Goal: Find specific page/section: Find specific page/section

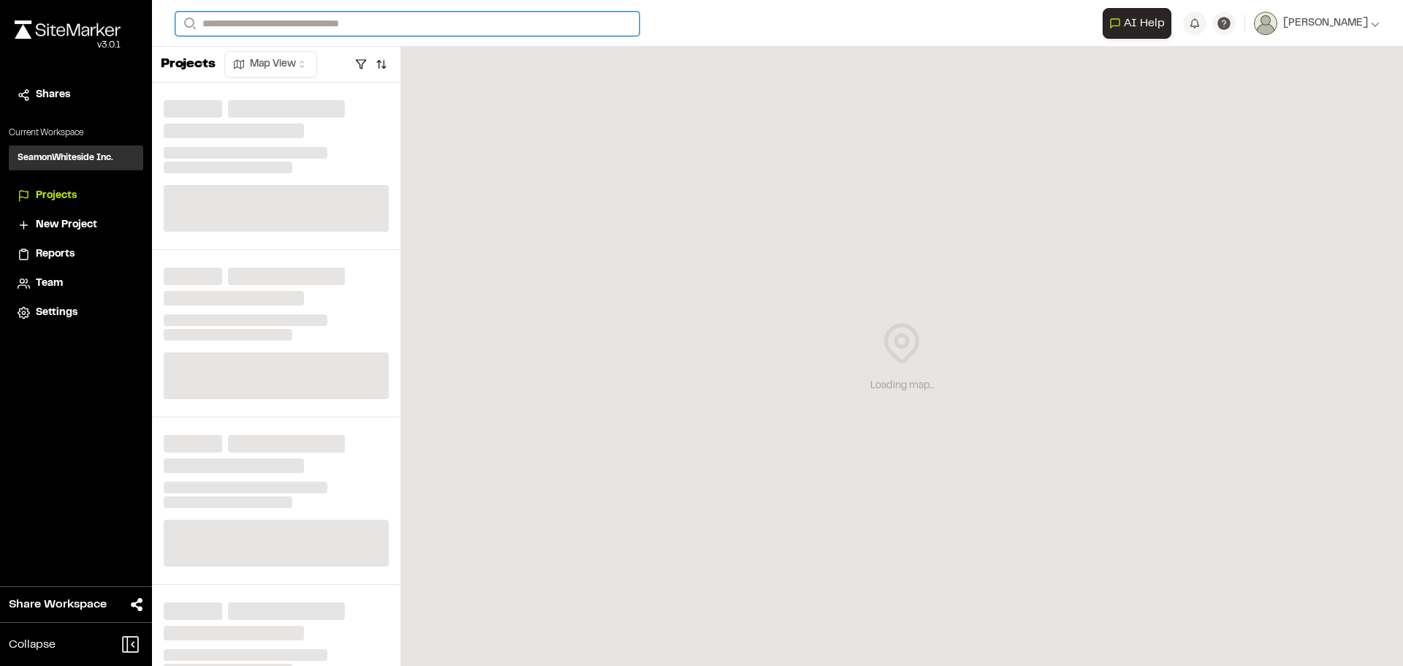
click at [375, 21] on input "Search" at bounding box center [407, 24] width 464 height 24
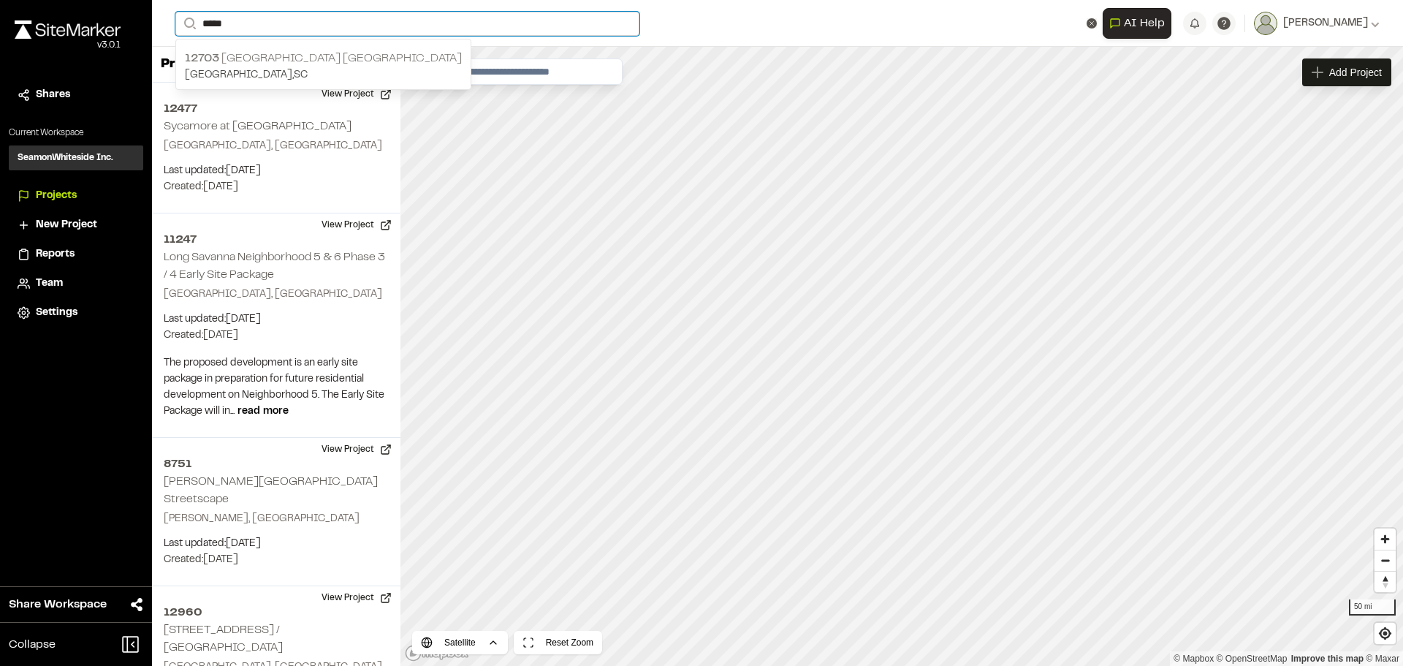
type input "*****"
click at [222, 76] on p "[GEOGRAPHIC_DATA] , [GEOGRAPHIC_DATA]" at bounding box center [323, 75] width 277 height 16
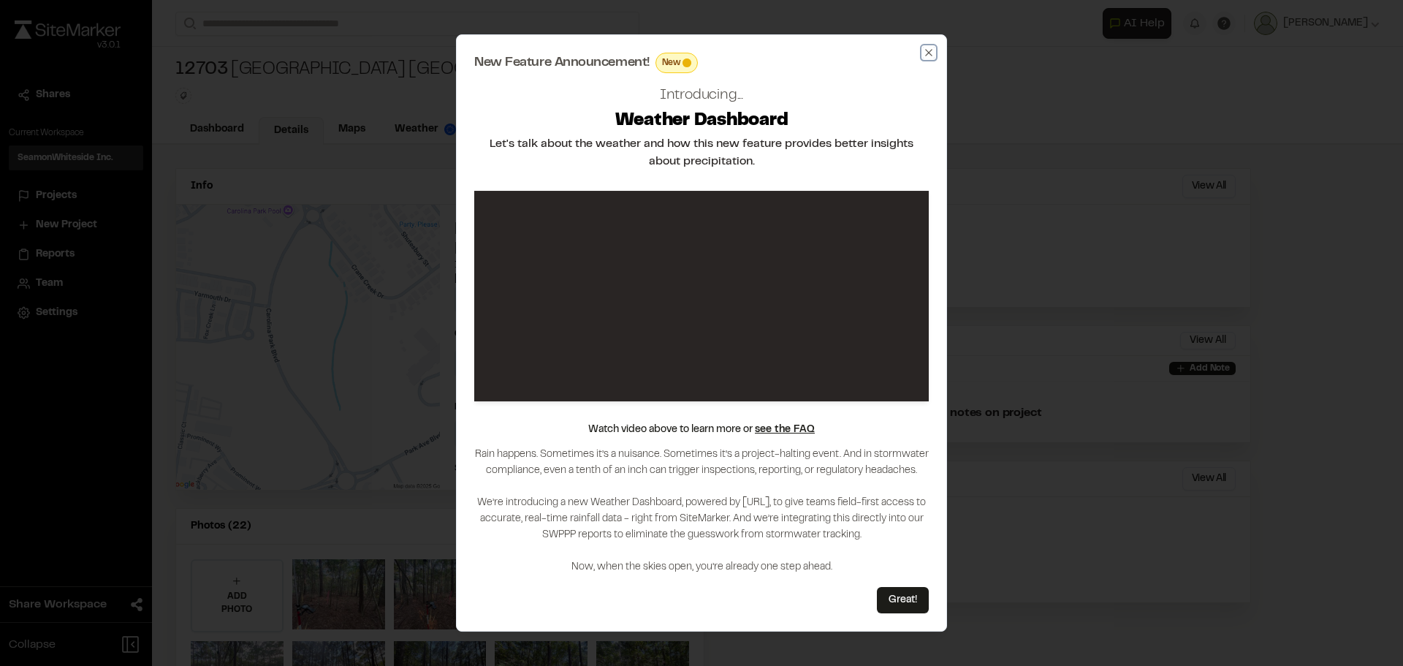
click at [924, 50] on icon "button" at bounding box center [929, 53] width 12 height 12
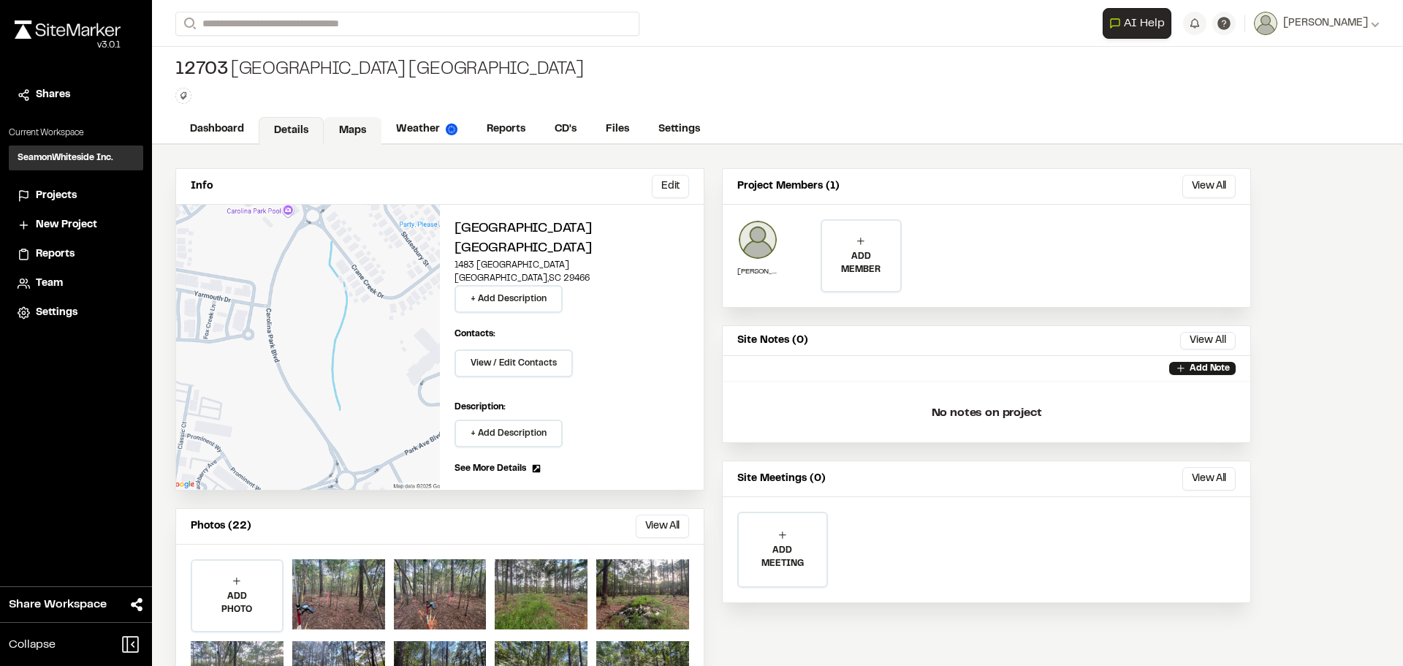
click at [349, 126] on link "Maps" at bounding box center [353, 131] width 58 height 28
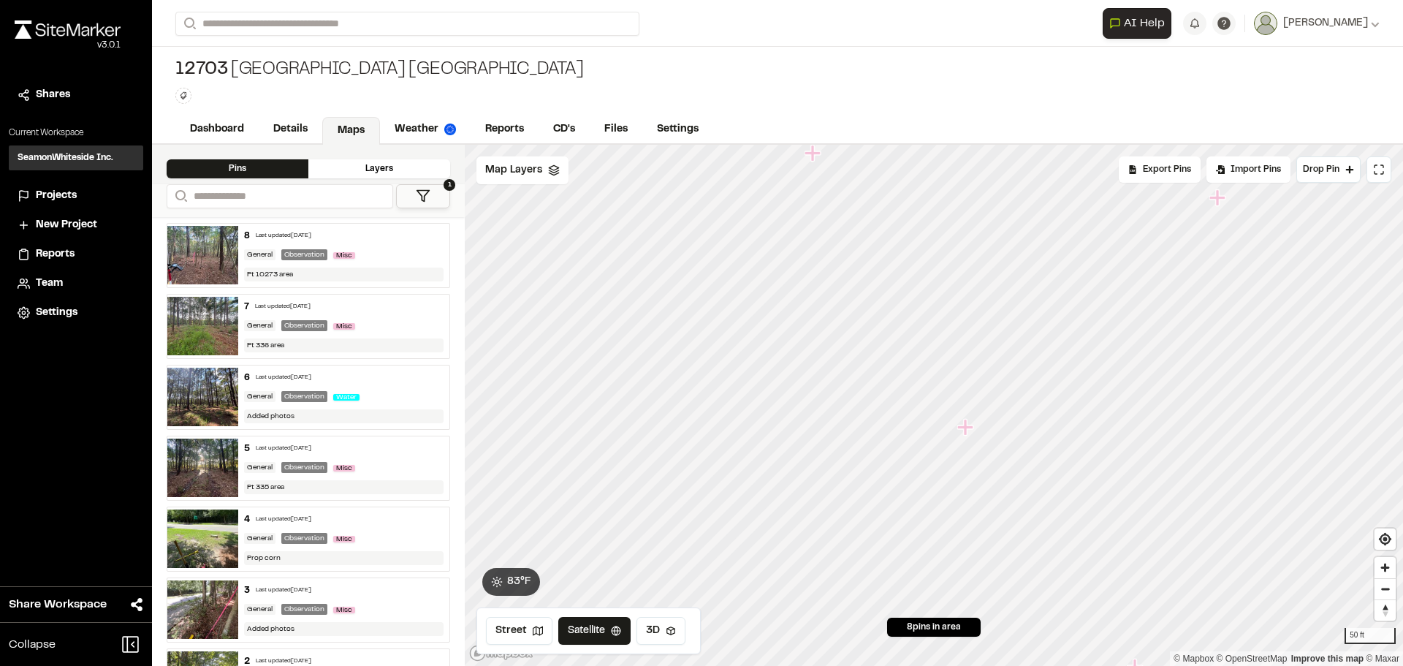
click at [967, 430] on icon "Map marker" at bounding box center [965, 427] width 16 height 16
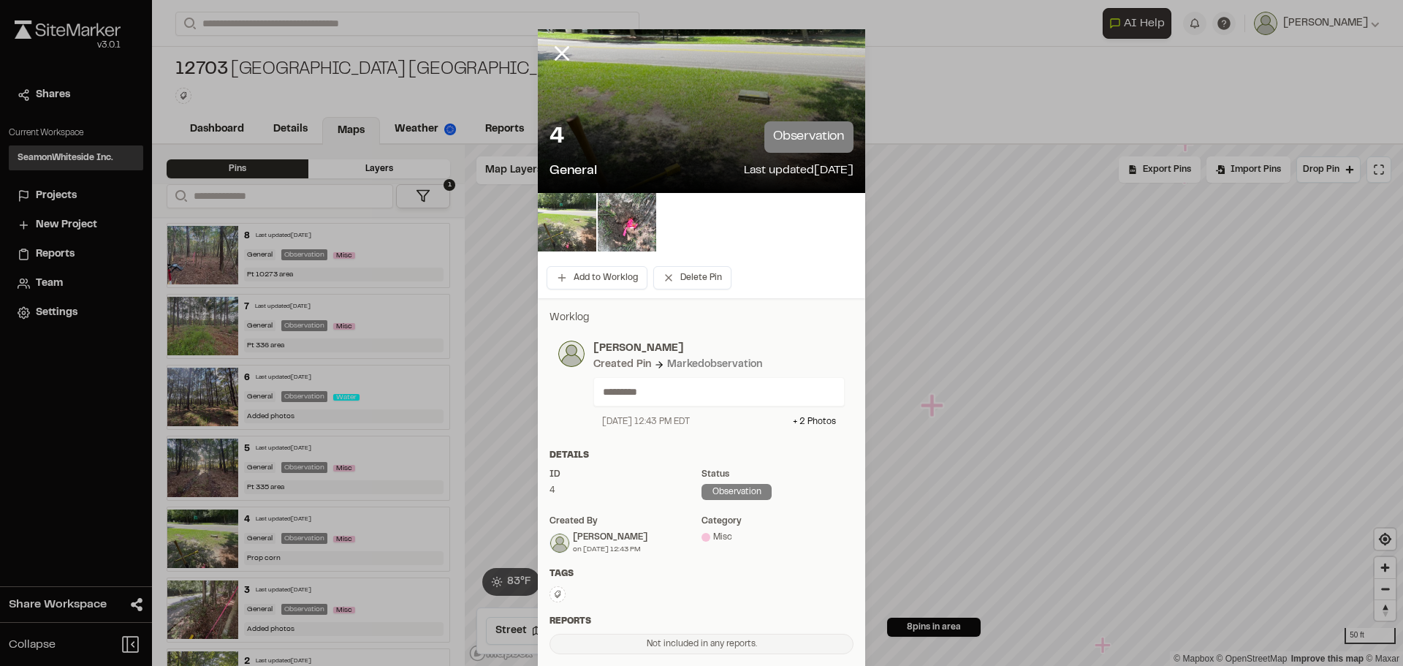
click at [571, 220] on img at bounding box center [567, 222] width 58 height 58
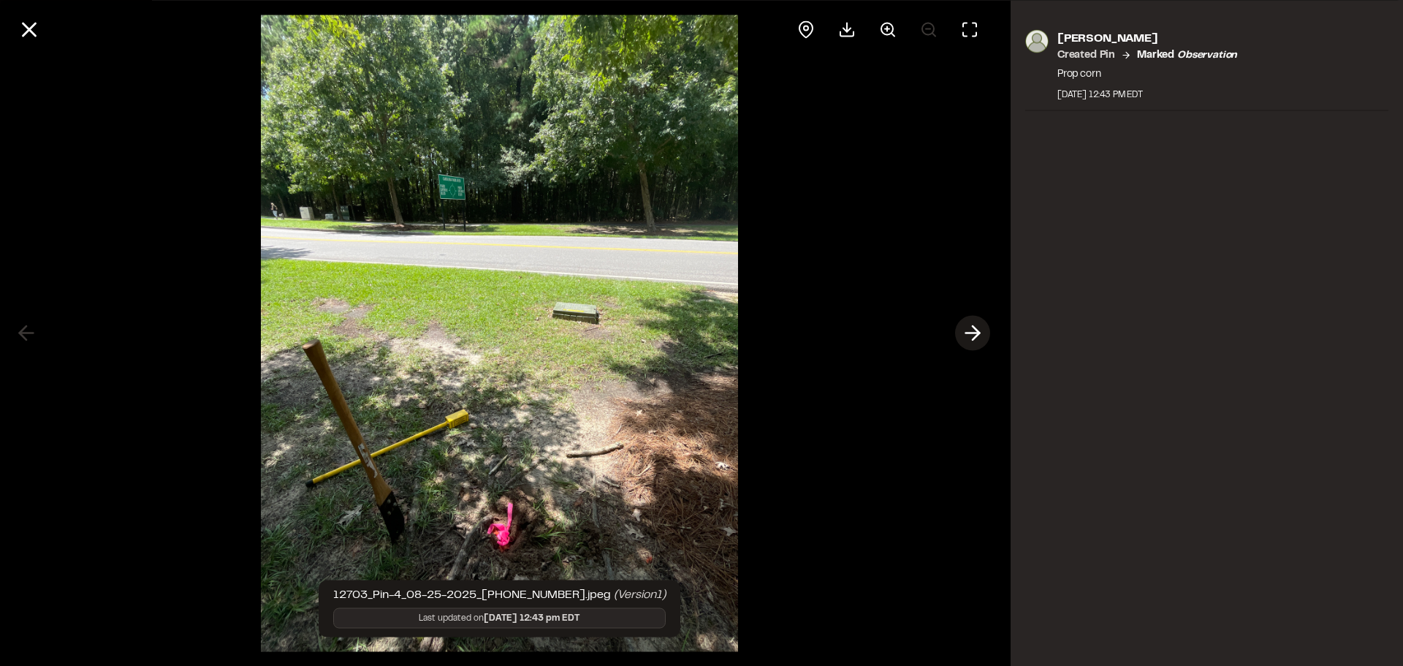
click at [972, 331] on icon at bounding box center [972, 333] width 23 height 25
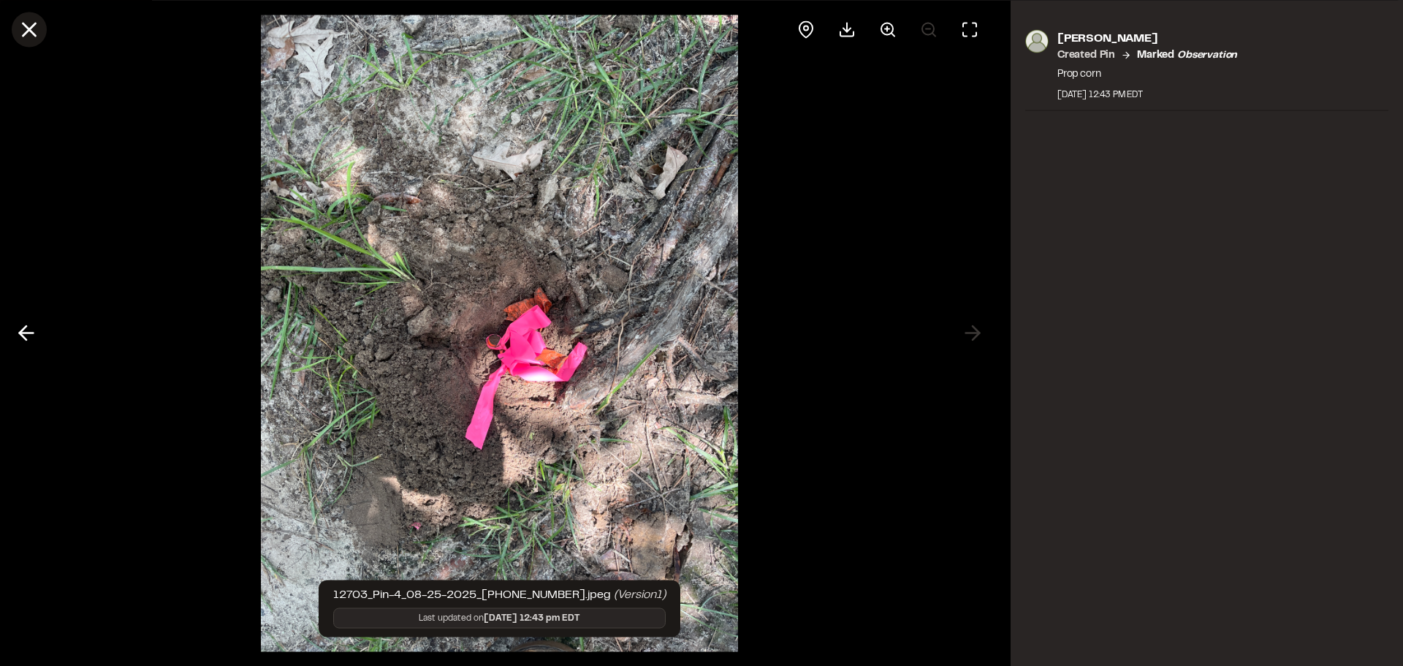
click at [26, 31] on icon at bounding box center [29, 29] width 25 height 25
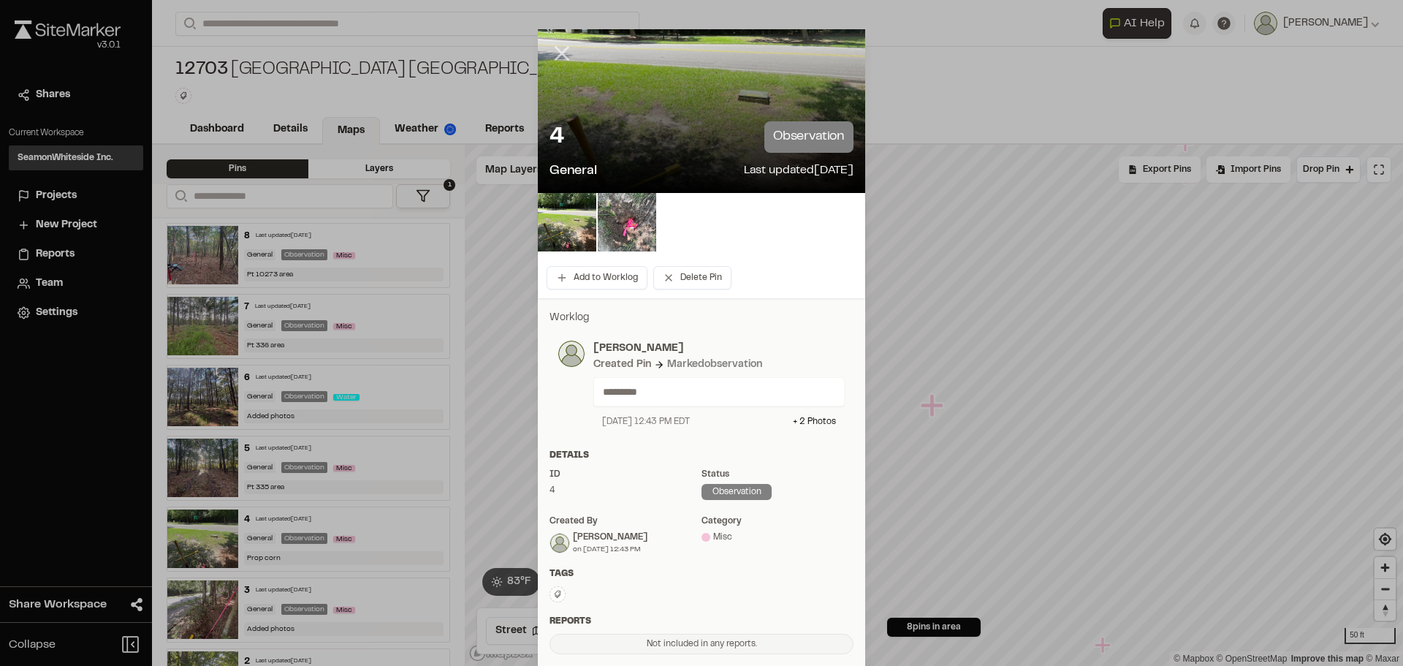
click at [549, 53] on icon at bounding box center [561, 53] width 25 height 25
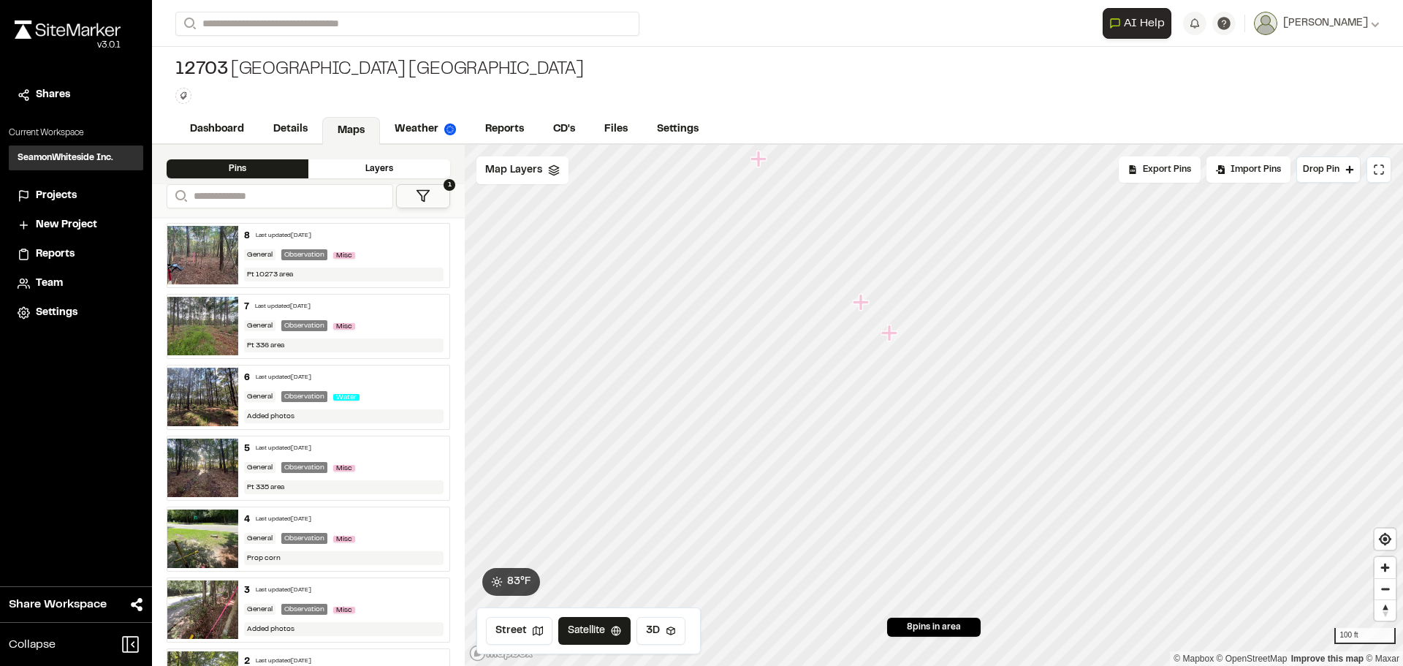
click at [892, 337] on icon "Map marker" at bounding box center [890, 333] width 19 height 19
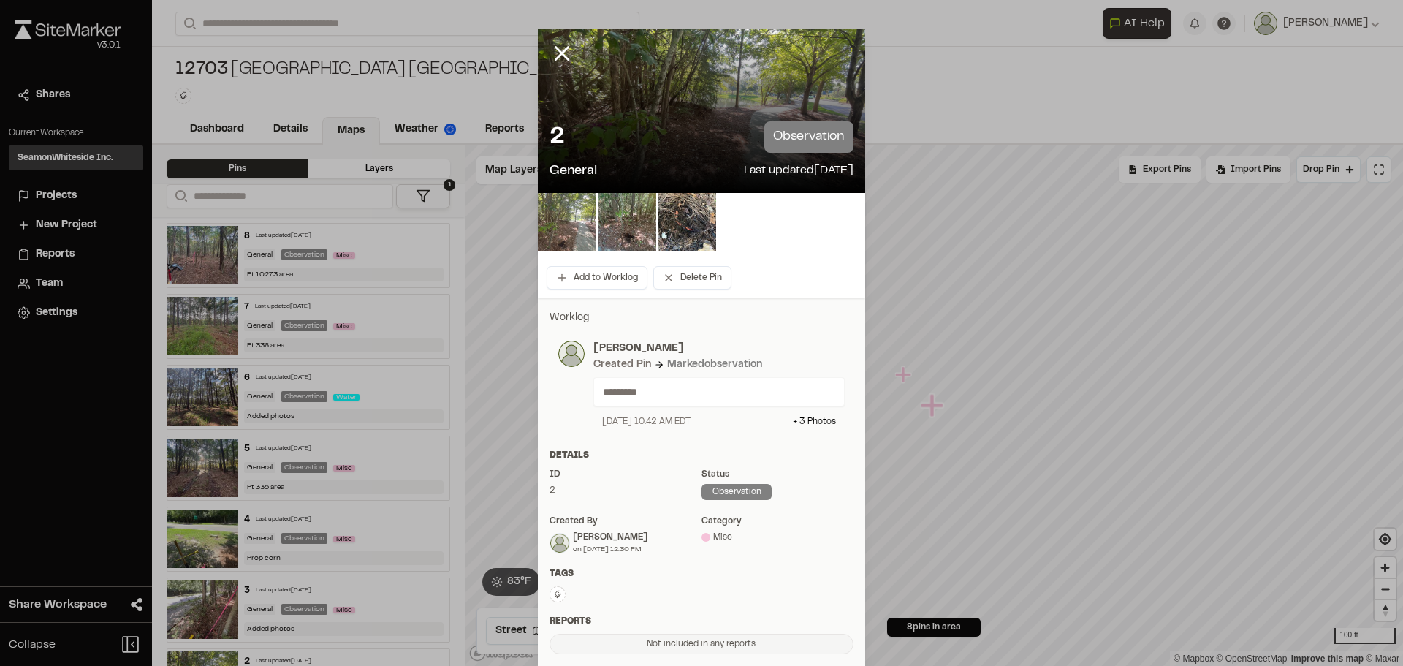
click at [563, 205] on img at bounding box center [567, 222] width 58 height 58
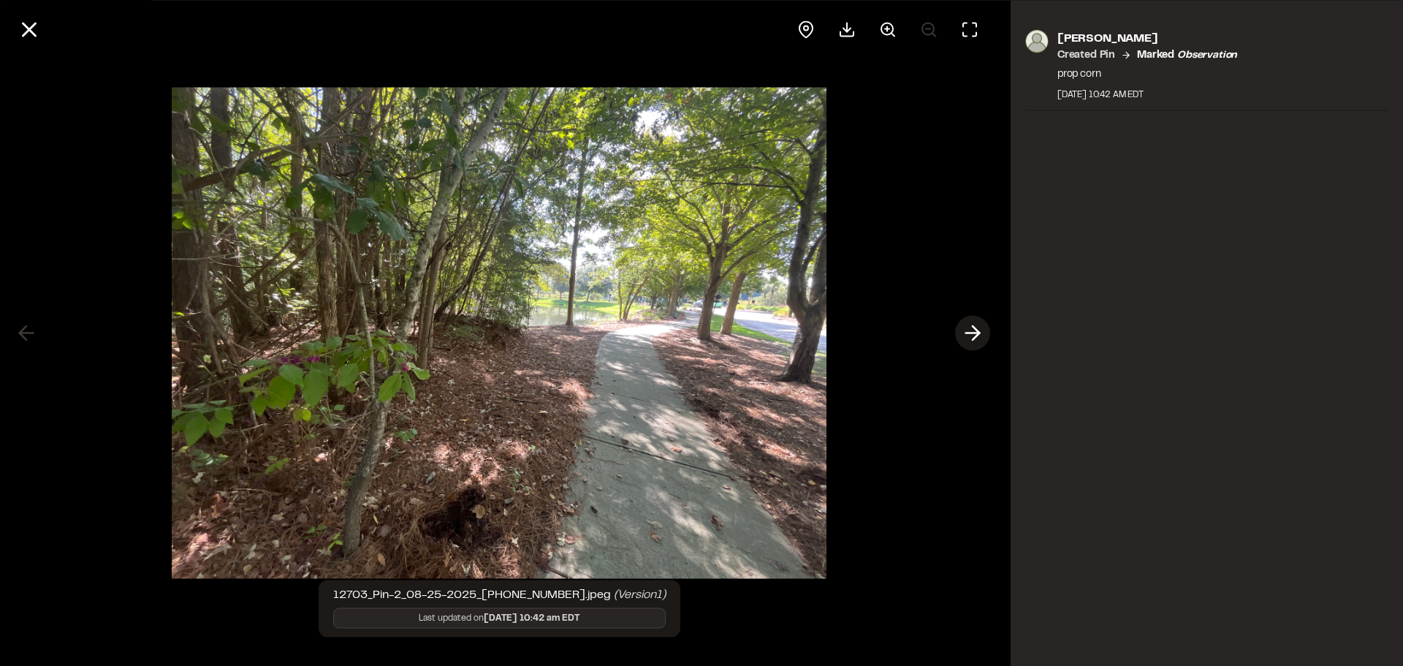
click at [975, 326] on icon at bounding box center [972, 333] width 23 height 25
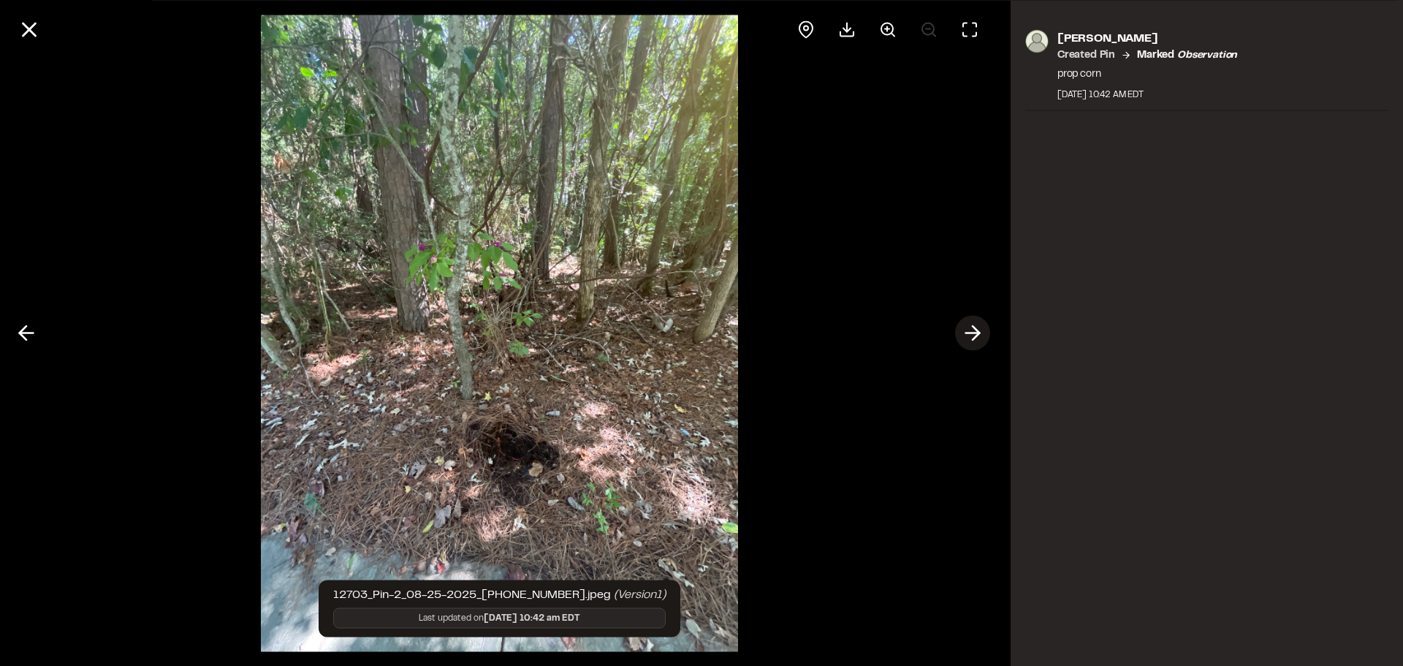
click at [974, 325] on icon at bounding box center [972, 333] width 23 height 25
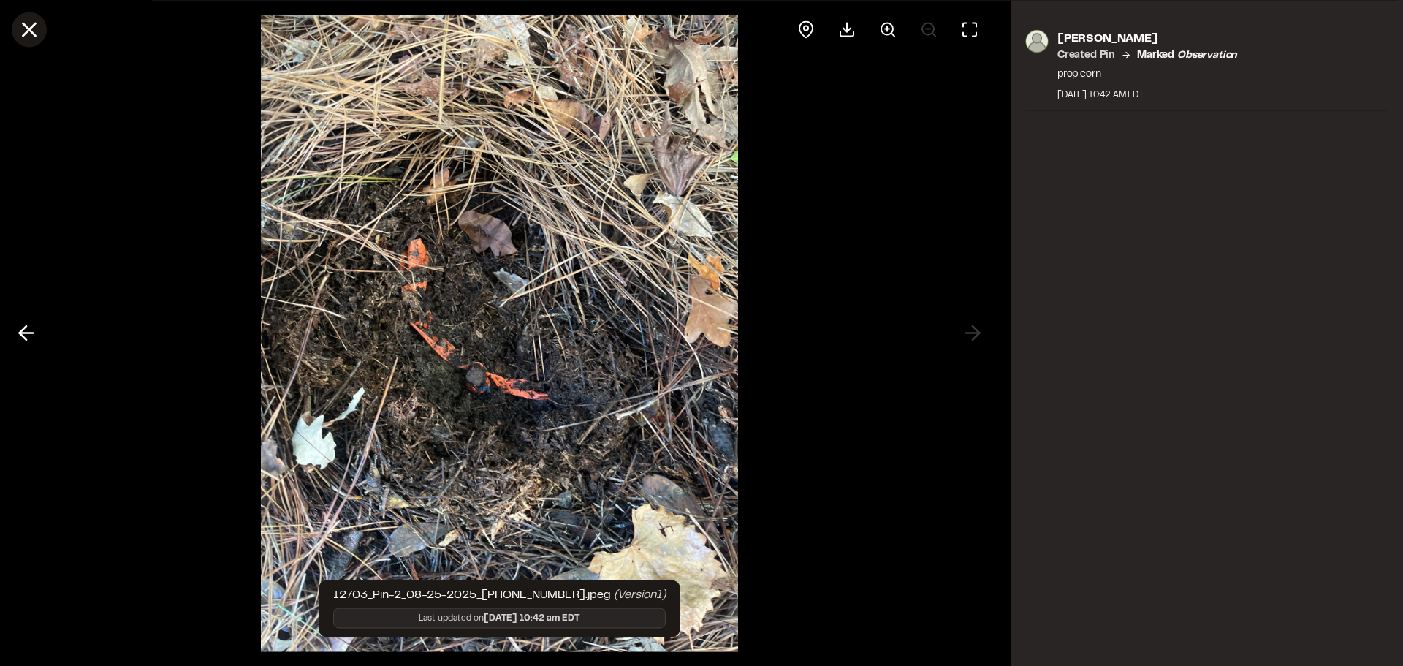
click at [34, 27] on icon at bounding box center [29, 29] width 25 height 25
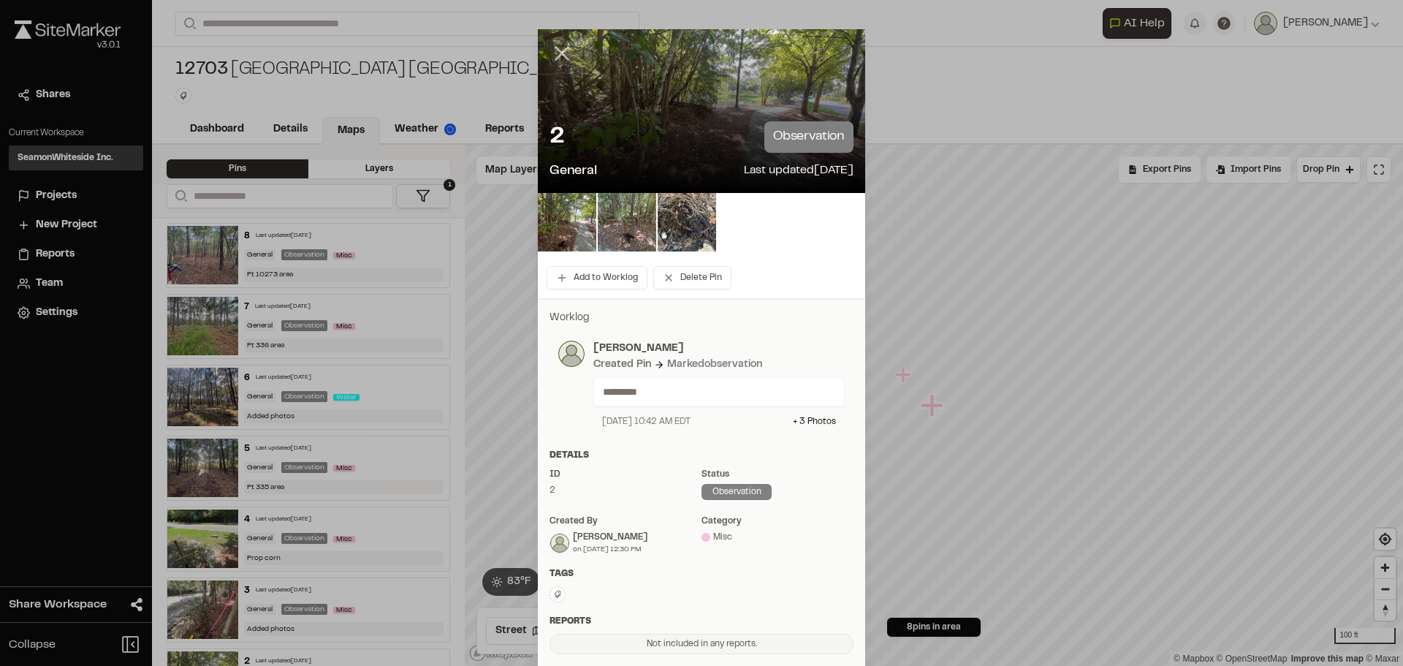
click at [556, 56] on line at bounding box center [562, 53] width 12 height 12
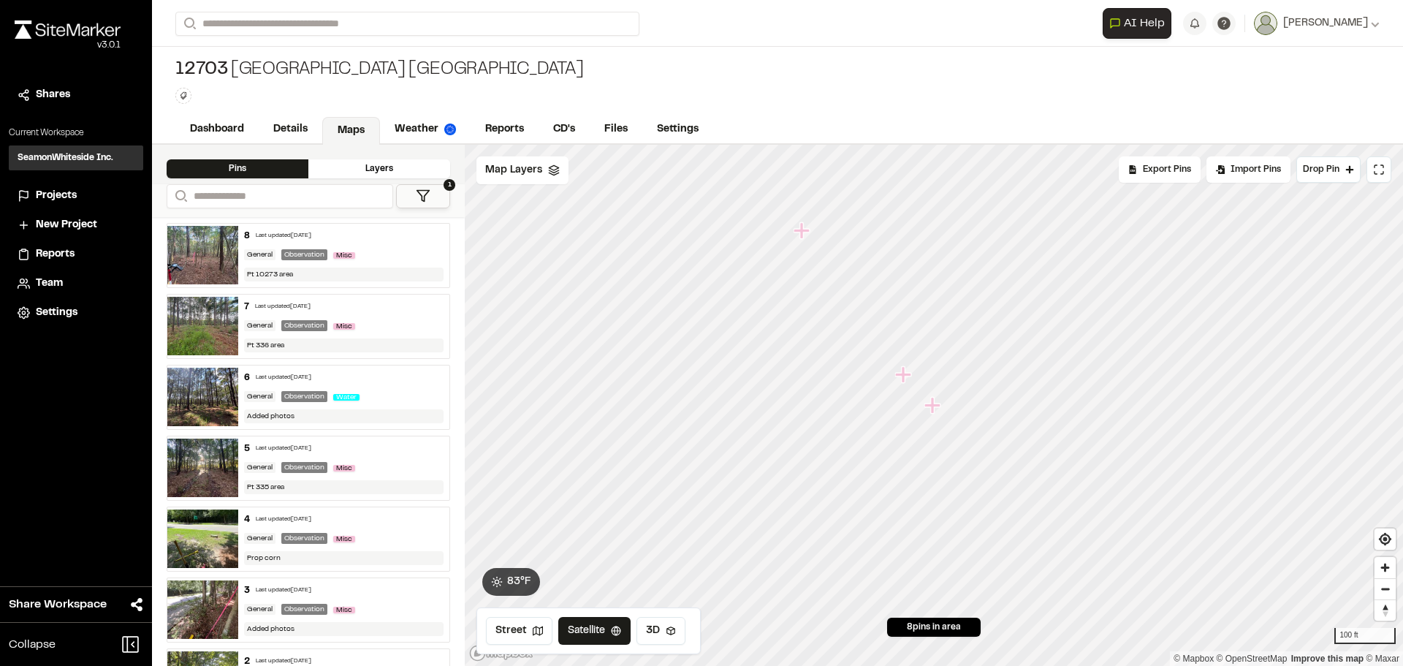
click at [907, 381] on icon "Map marker" at bounding box center [904, 374] width 19 height 19
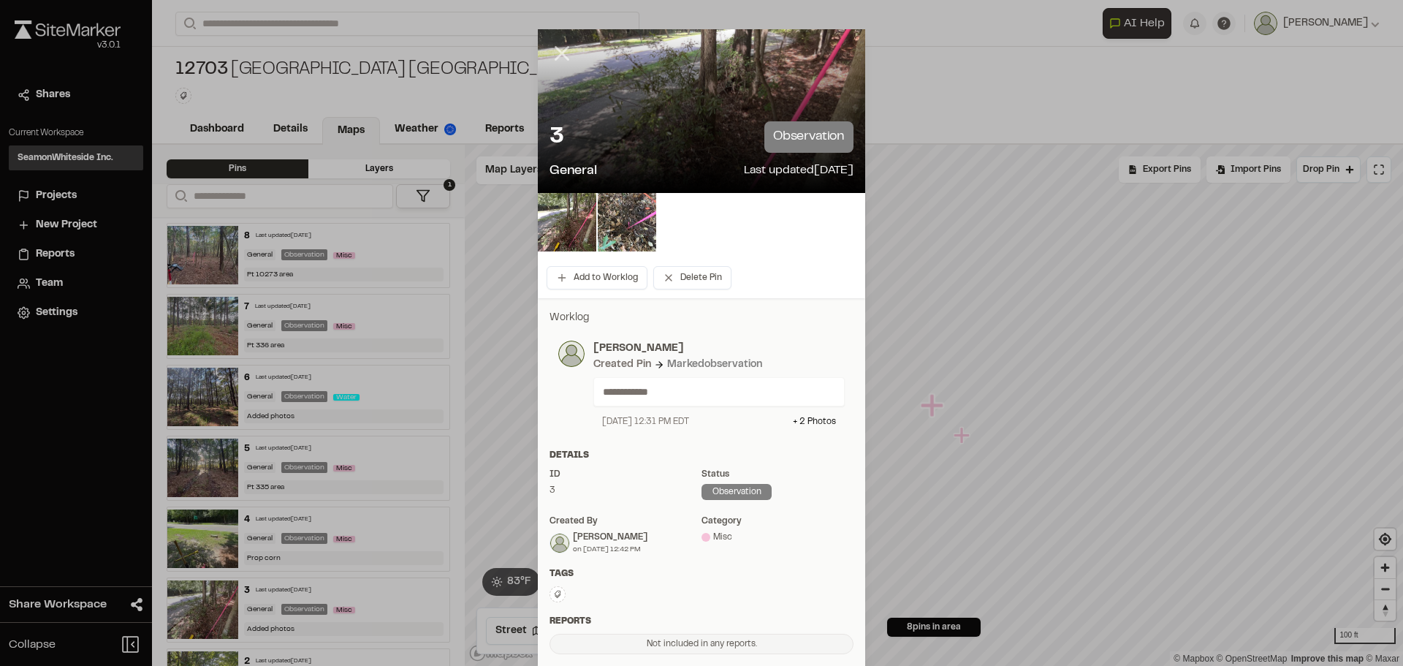
click at [549, 48] on icon at bounding box center [561, 53] width 25 height 25
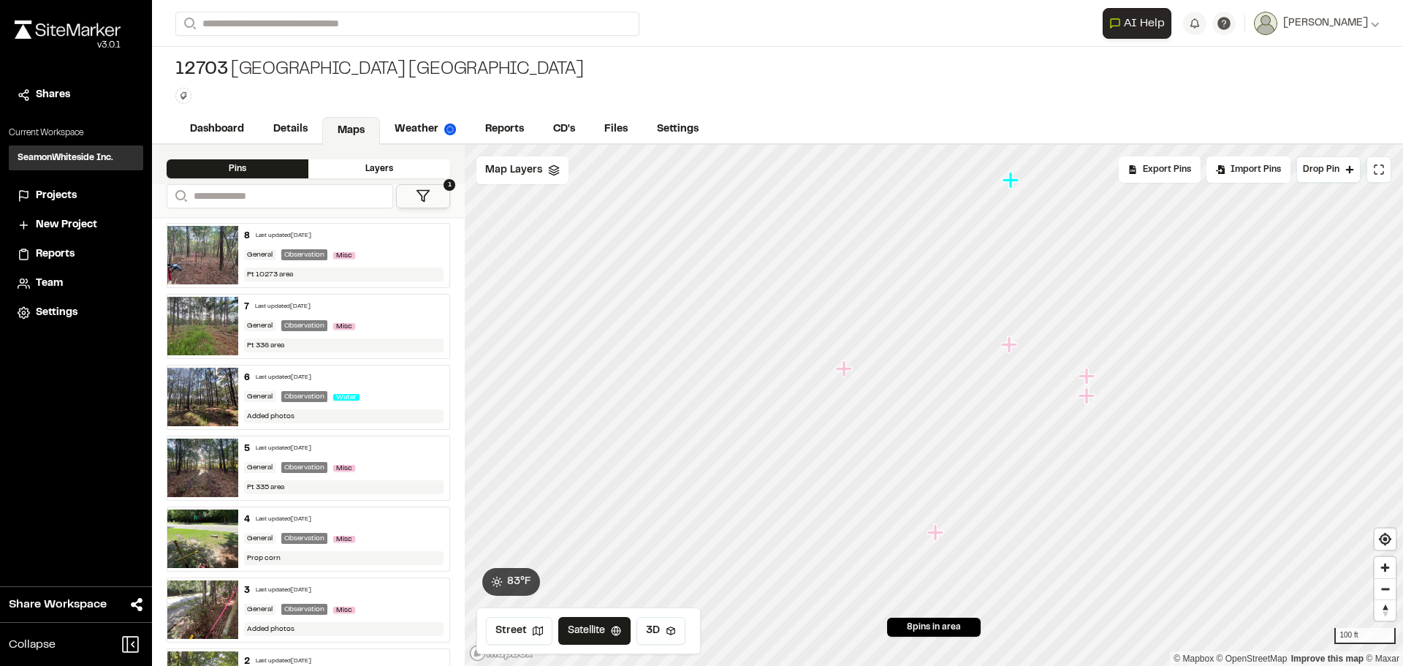
click at [845, 375] on icon "Map marker" at bounding box center [844, 368] width 16 height 16
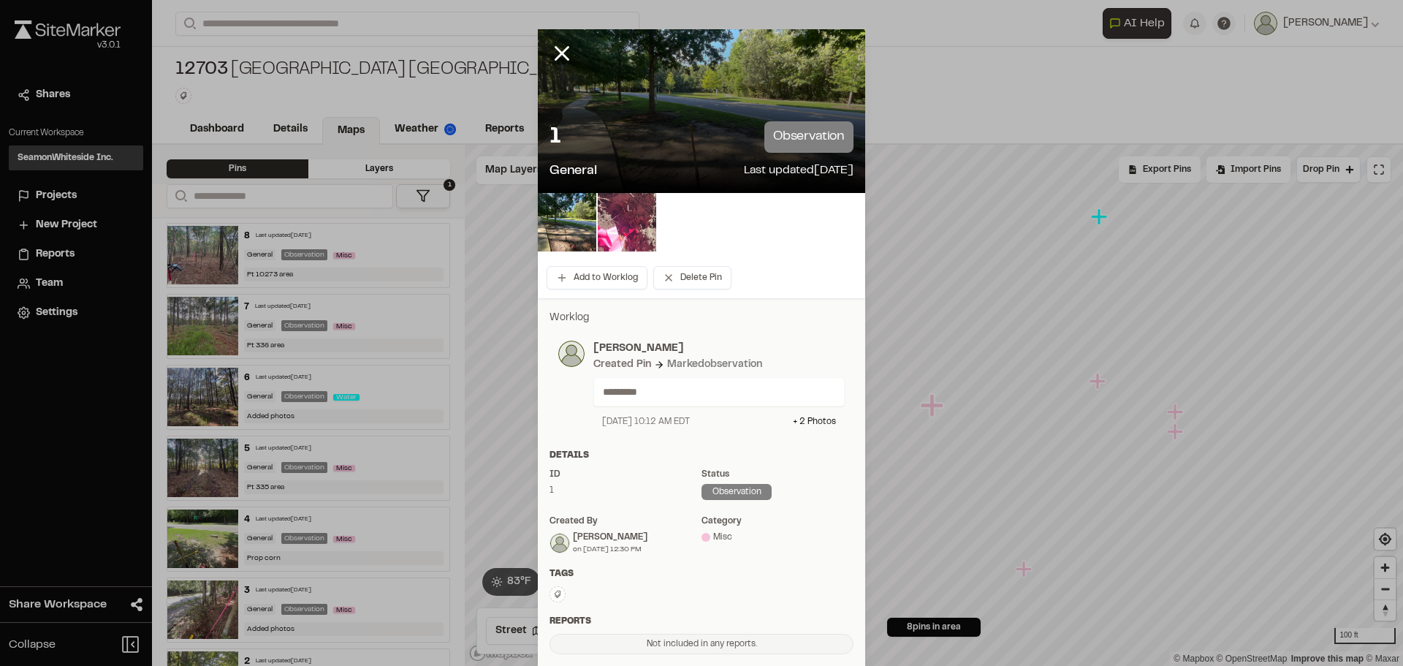
click at [618, 207] on img at bounding box center [627, 222] width 58 height 58
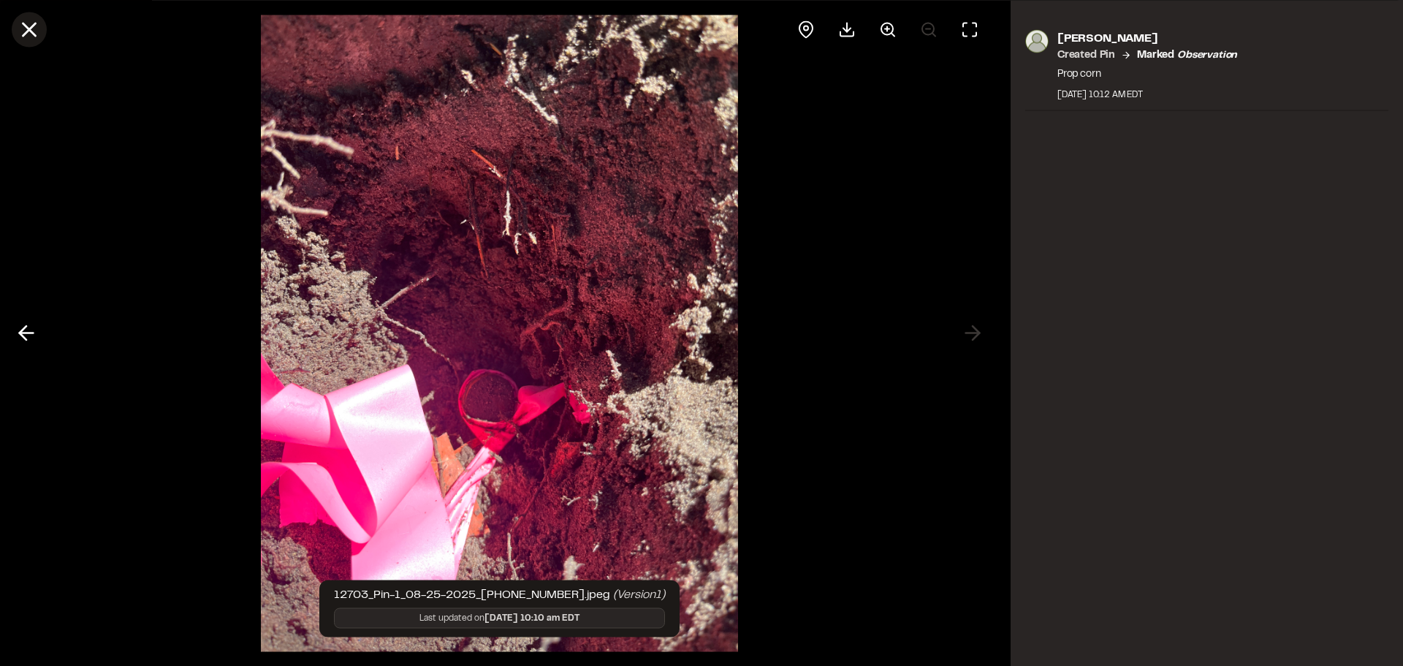
drag, startPoint x: 23, startPoint y: 23, endPoint x: 108, endPoint y: 51, distance: 89.4
click at [23, 22] on icon at bounding box center [29, 29] width 25 height 25
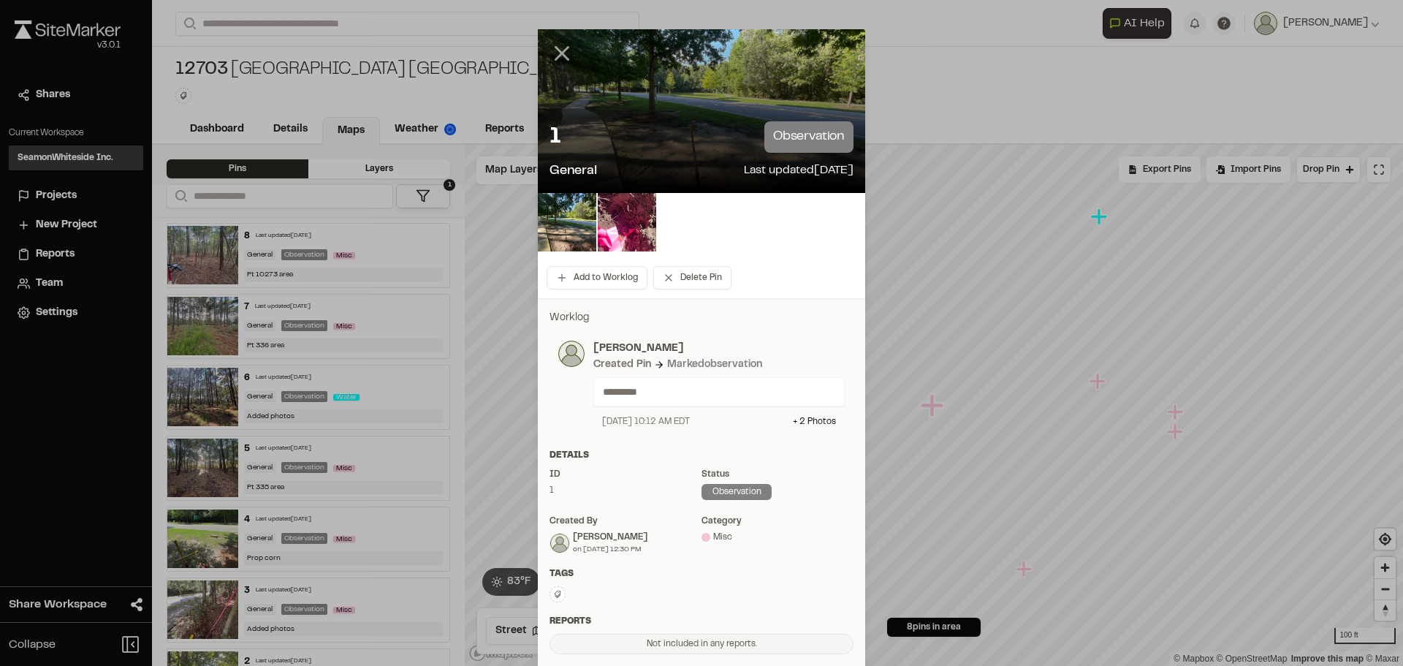
click at [556, 58] on line at bounding box center [562, 53] width 12 height 12
